Goal: Task Accomplishment & Management: Manage account settings

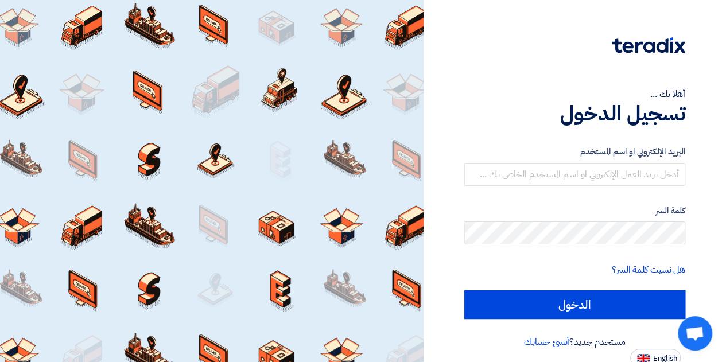
click at [377, 85] on div "أهلا بك ... تسجيل الدخول البريد الإلكتروني او اسم المستخدم كلمة السر هل نسيت كل…" at bounding box center [574, 183] width 285 height 367
click at [648, 352] on button "English" at bounding box center [655, 358] width 50 height 18
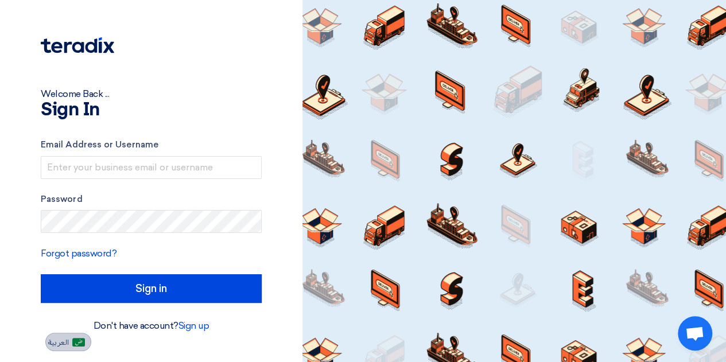
type input "Sign in"
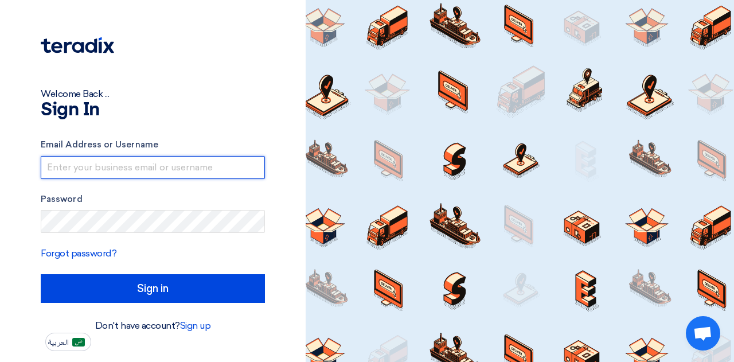
click at [76, 168] on input "text" at bounding box center [153, 167] width 224 height 23
type input "imran.ali@se.com"
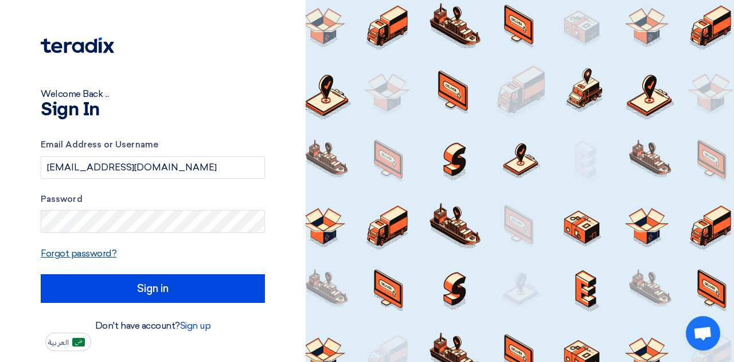
click at [99, 253] on link "Forgot password?" at bounding box center [79, 253] width 76 height 11
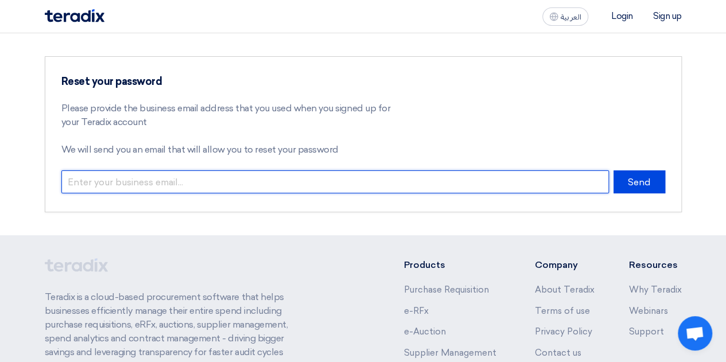
click at [139, 184] on input "email" at bounding box center [334, 181] width 547 height 23
type input "imran.ali@se.com"
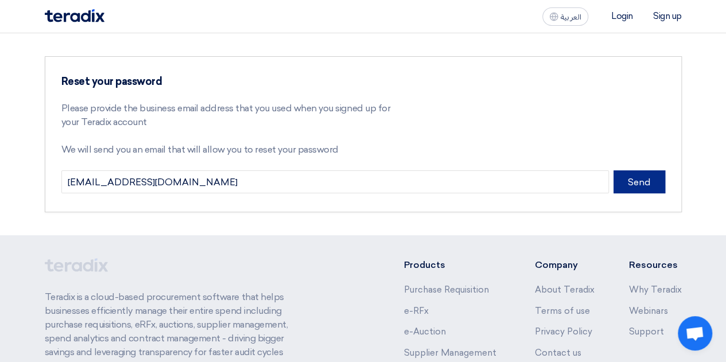
click at [629, 180] on button "Send" at bounding box center [639, 181] width 52 height 23
click at [645, 178] on button "Send" at bounding box center [639, 181] width 52 height 23
click at [622, 182] on button "Send" at bounding box center [639, 181] width 52 height 23
click at [226, 38] on section "Reset your password Please provide the business email address that you used whe…" at bounding box center [363, 134] width 726 height 202
click at [110, 24] on div "العربية ع Login Sign up" at bounding box center [363, 16] width 654 height 33
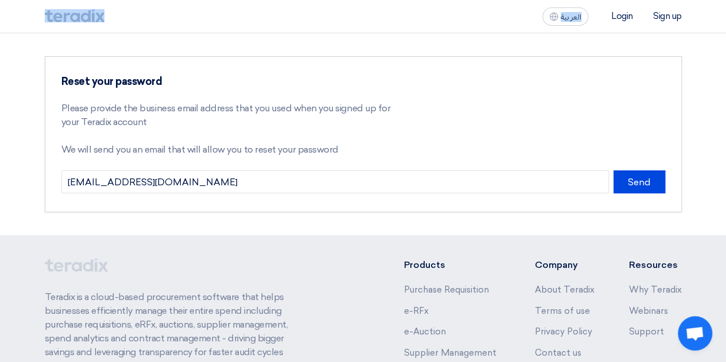
drag, startPoint x: 110, startPoint y: 24, endPoint x: 53, endPoint y: 22, distance: 56.8
click at [53, 22] on div "العربية ع Login Sign up" at bounding box center [363, 16] width 654 height 33
copy div "العربية"
